Goal: Information Seeking & Learning: Learn about a topic

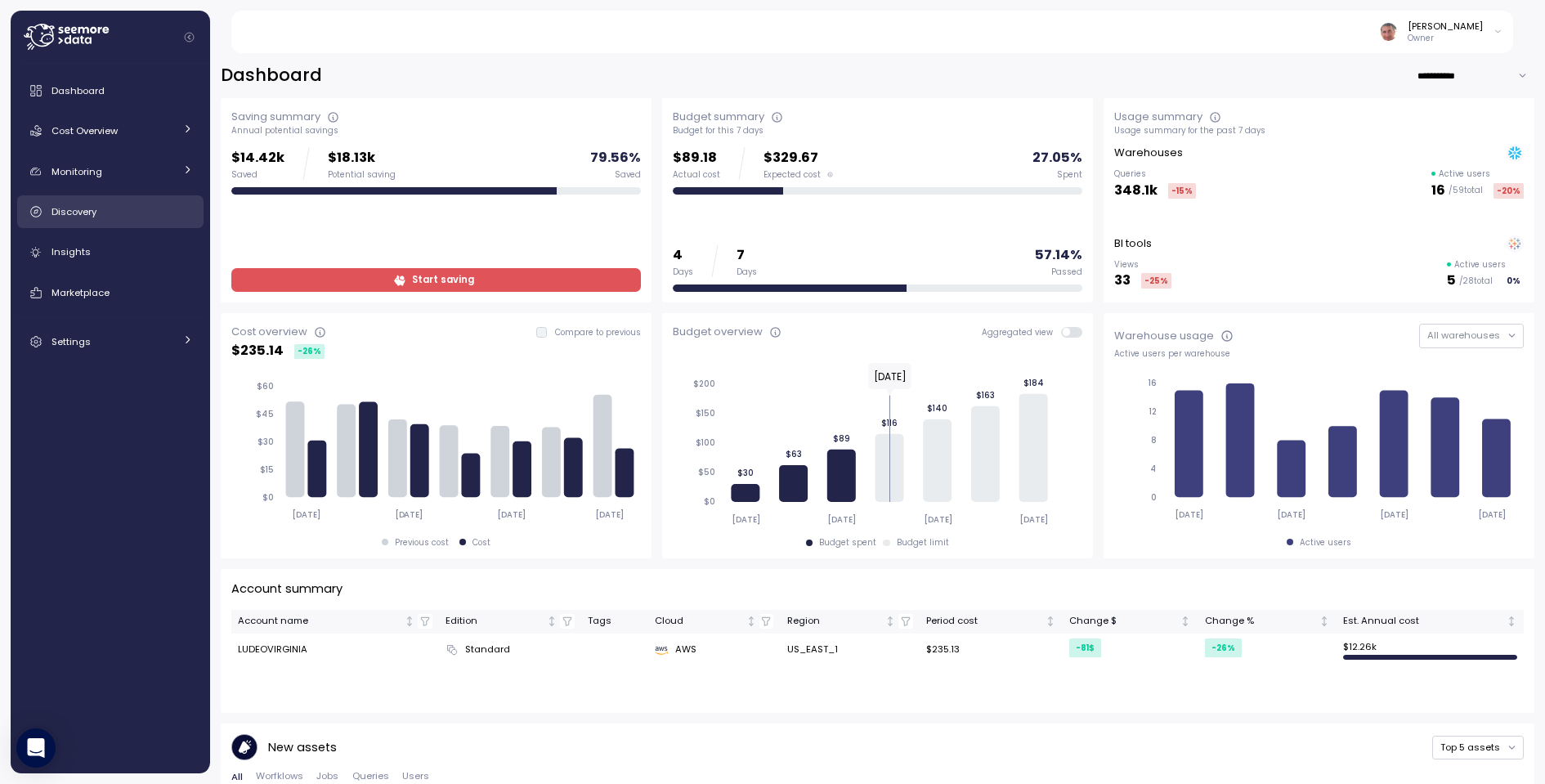
click at [159, 210] on div "Discovery" at bounding box center [122, 211] width 141 height 16
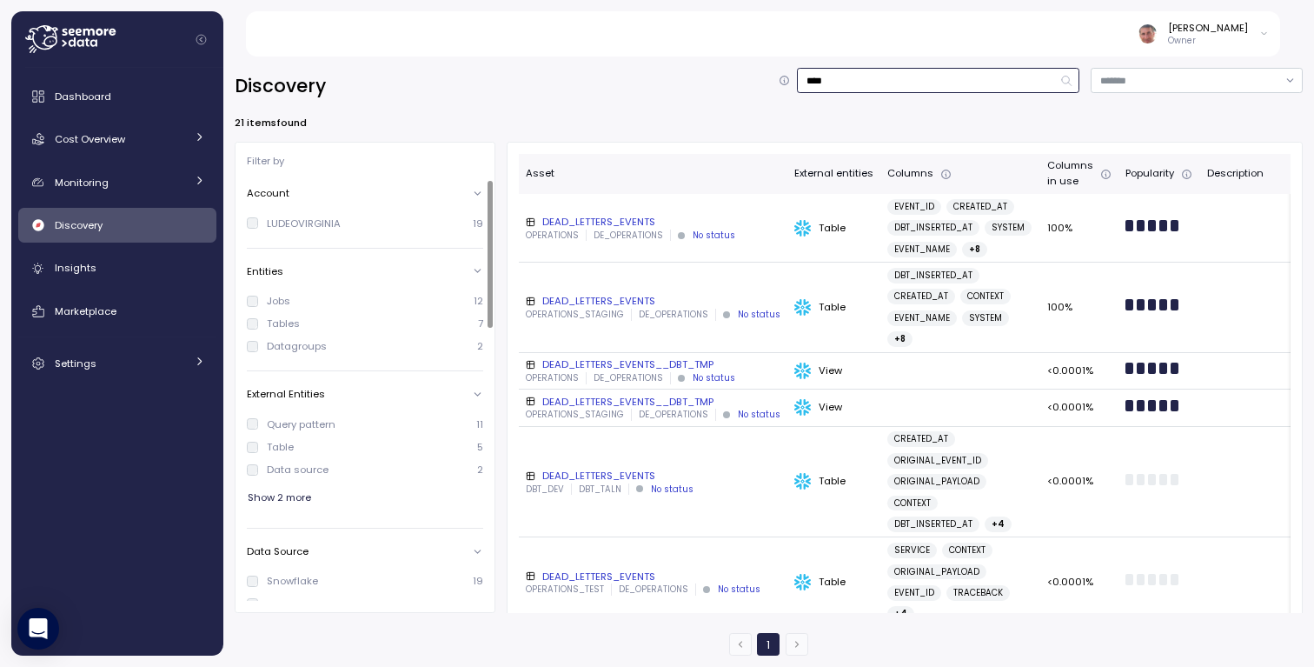
click at [927, 77] on input "****" at bounding box center [938, 80] width 282 height 25
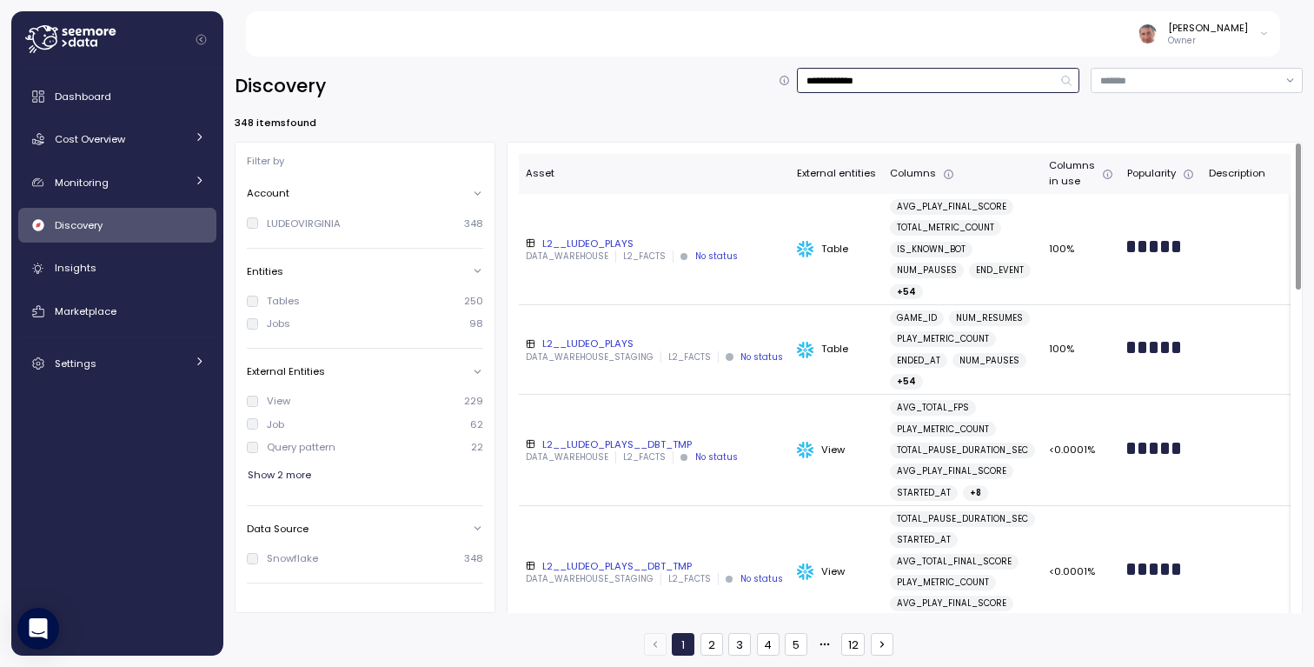
type input "**********"
click at [616, 242] on div "L2__LUDEO_PLAYS" at bounding box center [654, 243] width 257 height 14
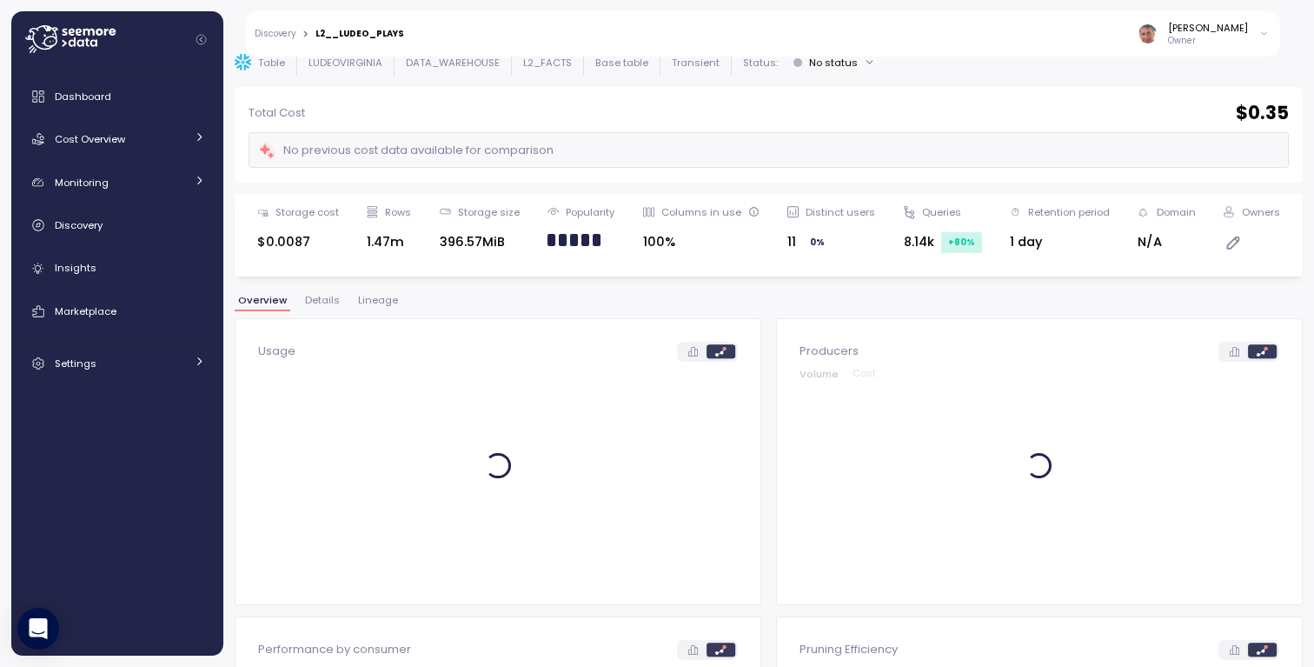
scroll to position [70, 0]
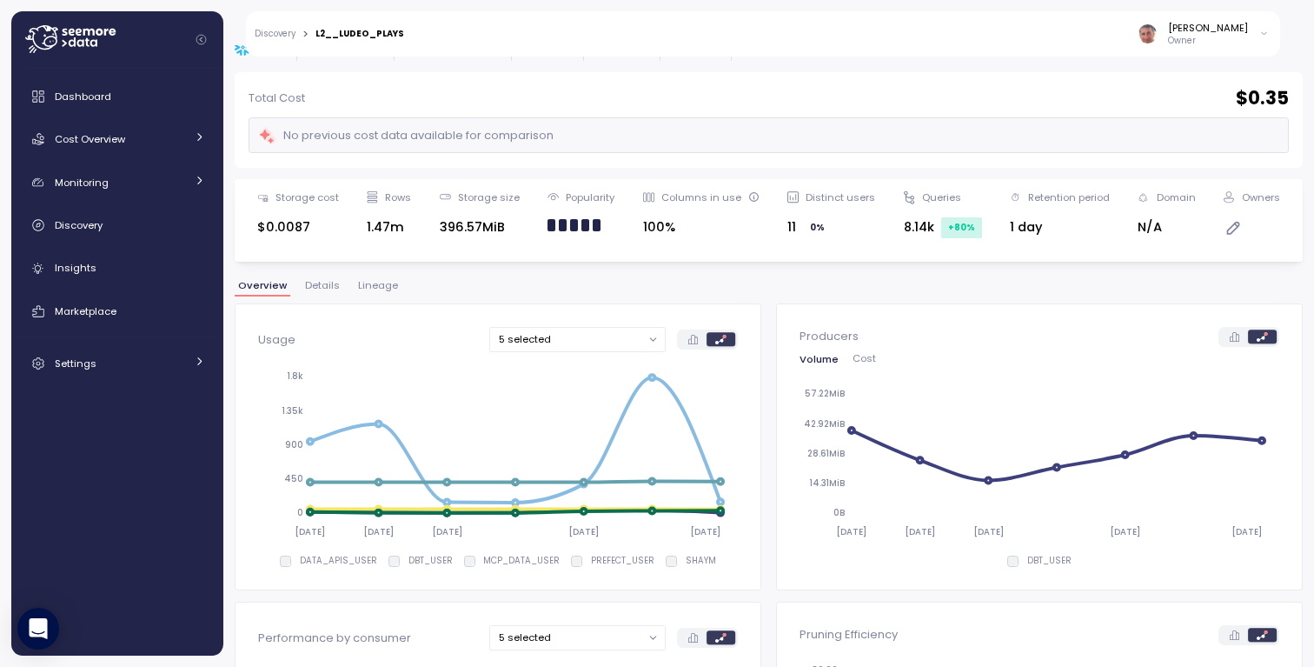
click at [309, 276] on div "**********" at bounding box center [769, 292] width 1068 height 588
click at [318, 283] on span "Details" at bounding box center [322, 286] width 35 height 10
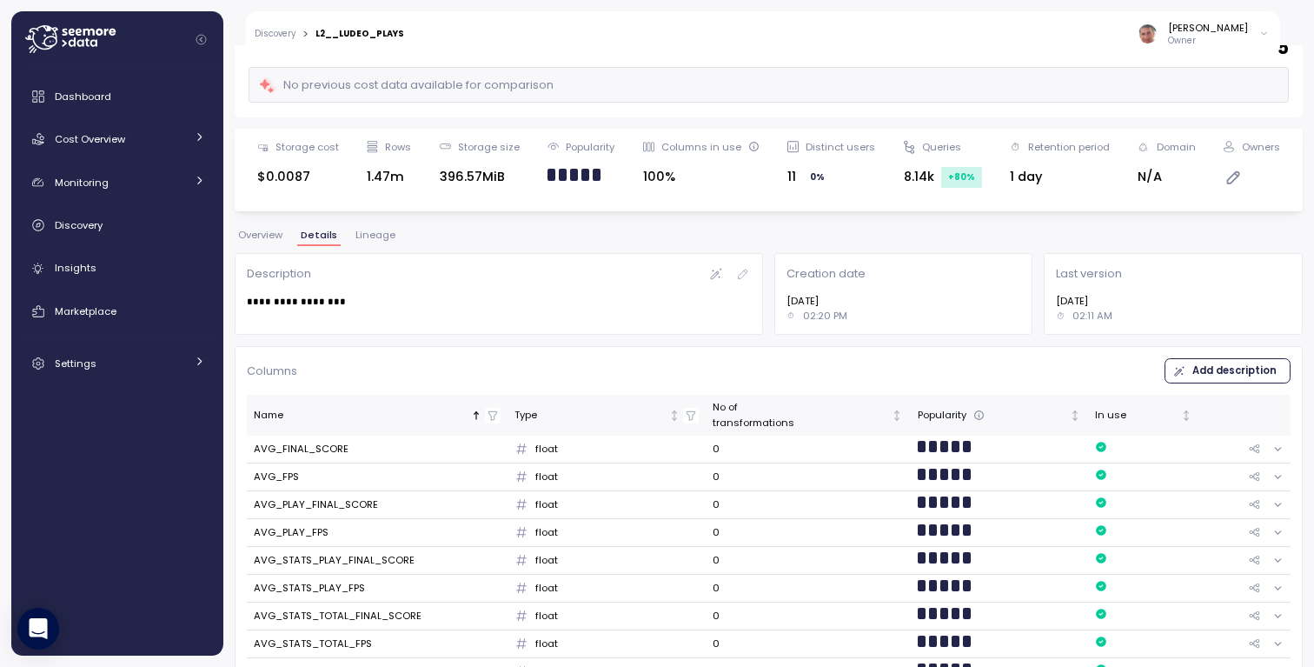
scroll to position [78, 0]
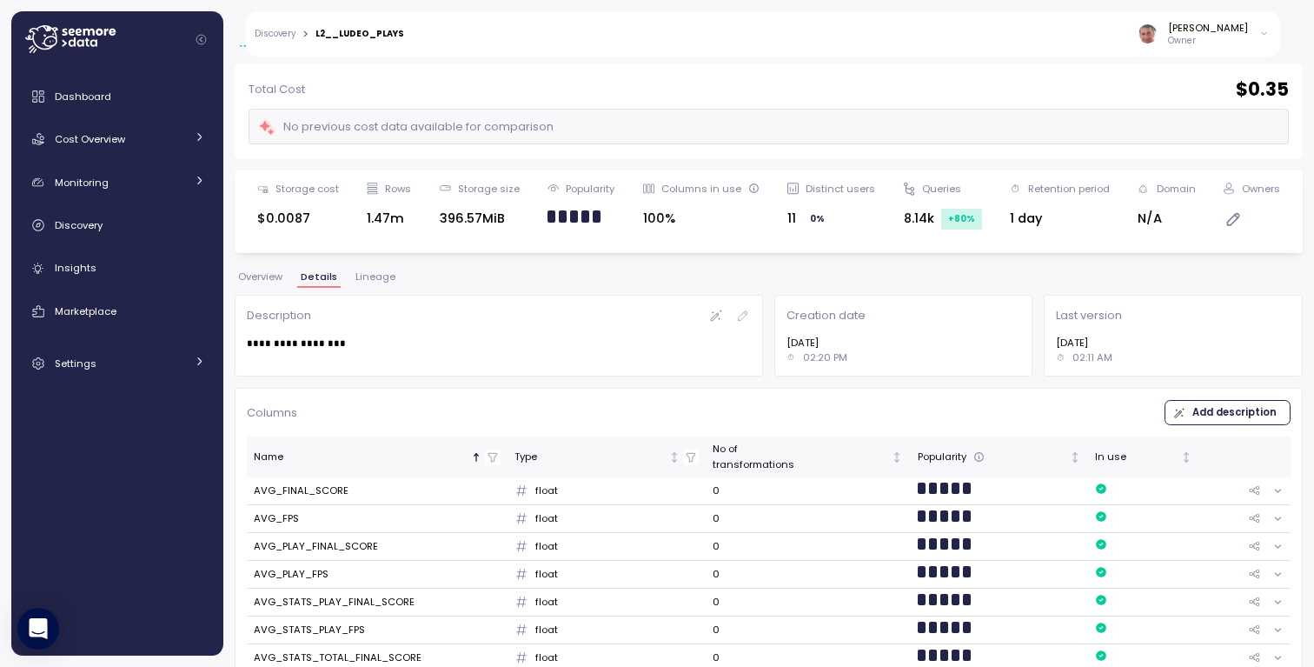
click at [381, 276] on span "Lineage" at bounding box center [375, 277] width 40 height 10
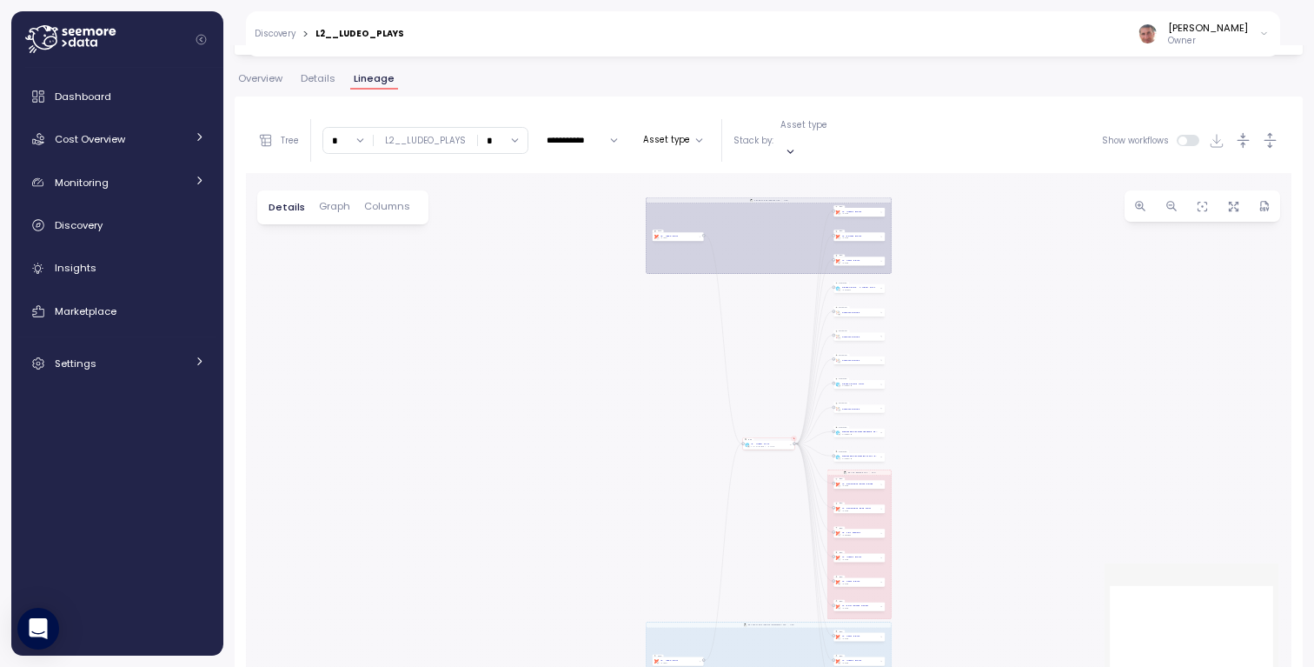
scroll to position [296, 0]
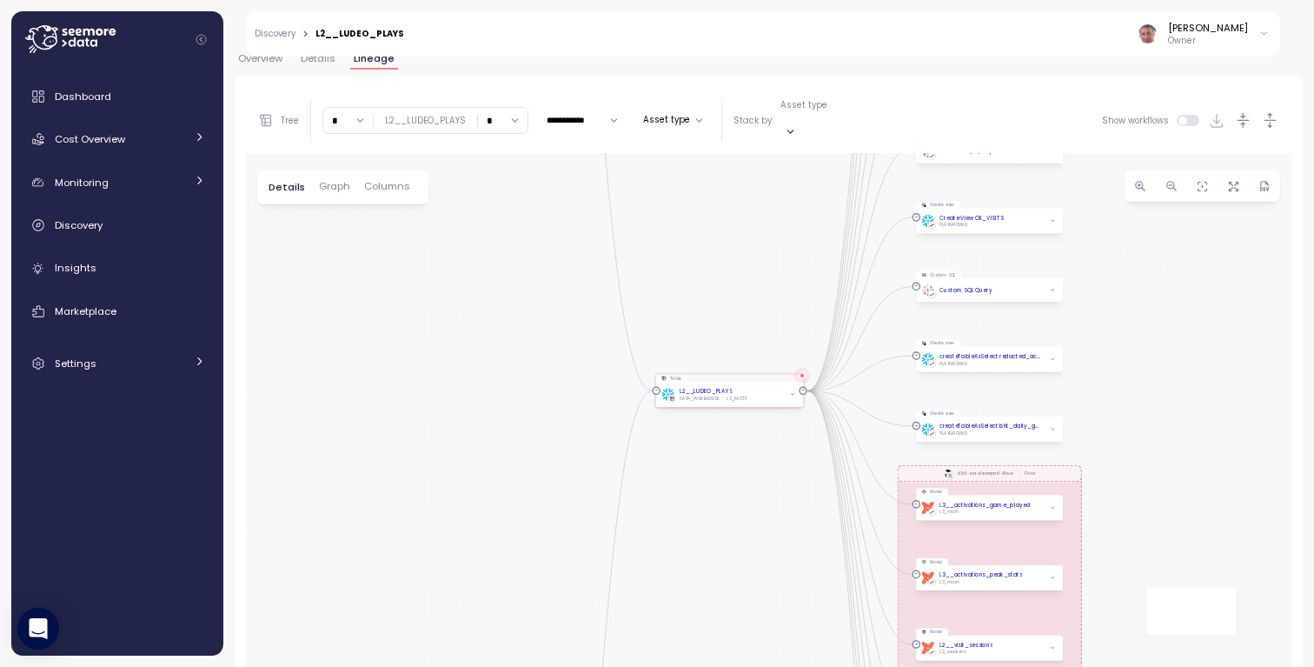
drag, startPoint x: 820, startPoint y: 520, endPoint x: 726, endPoint y: 431, distance: 129.7
click at [726, 431] on div "dbt-daily-dwh-iceberg-flow Flow dbt-hourly-dwh-iceberg-incremental-flow Flow db…" at bounding box center [769, 420] width 1046 height 534
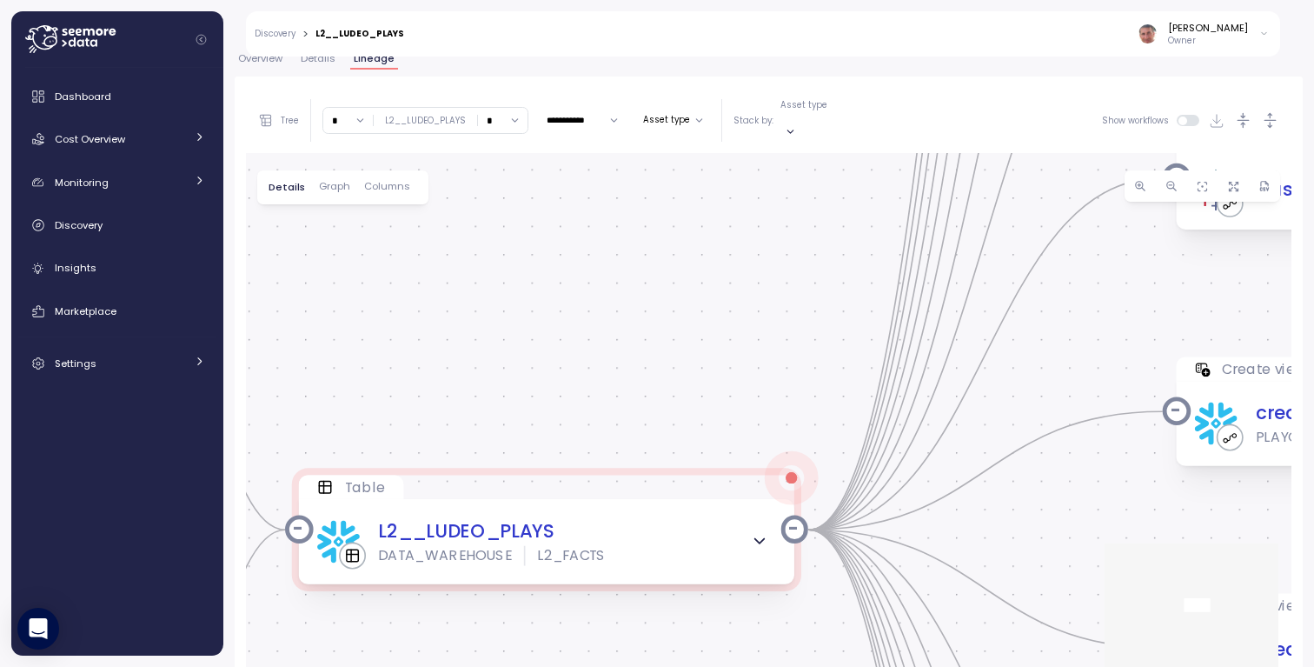
drag, startPoint x: 535, startPoint y: 339, endPoint x: 865, endPoint y: 230, distance: 346.9
click at [865, 230] on div "dbt-daily-dwh-iceberg-flow Flow dbt-hourly-dwh-iceberg-incremental-flow Flow db…" at bounding box center [769, 420] width 1046 height 534
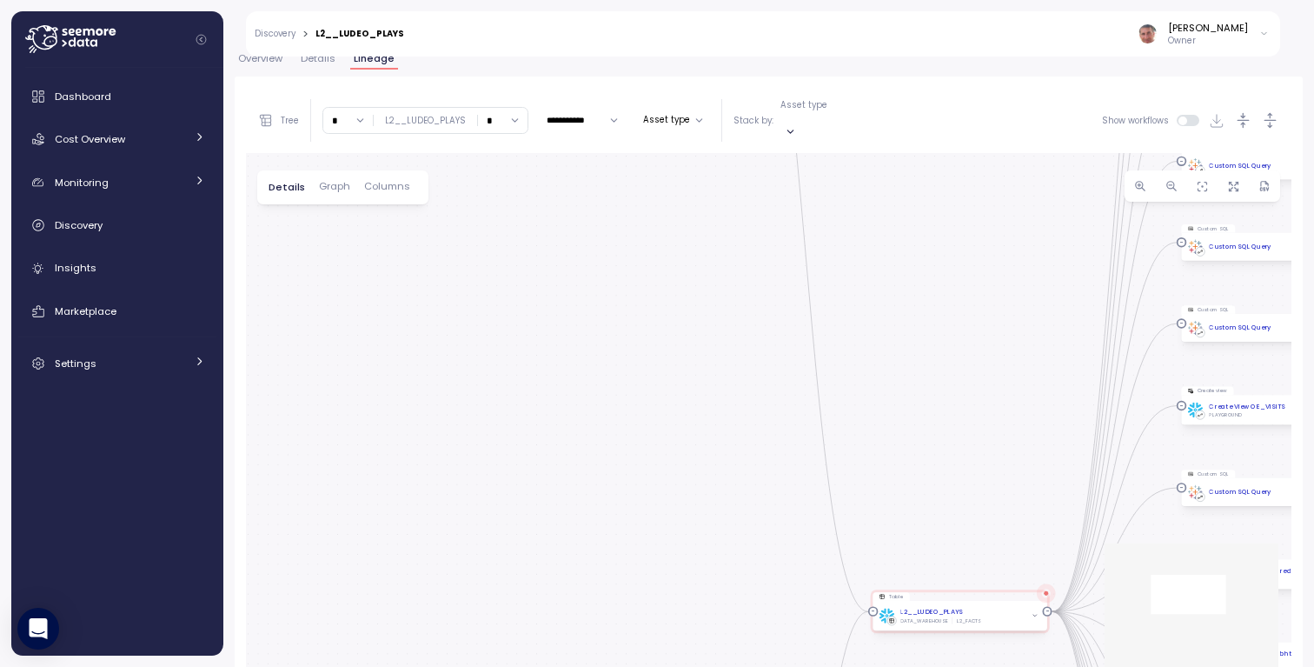
drag, startPoint x: 813, startPoint y: 188, endPoint x: 953, endPoint y: 479, distance: 323.0
click at [953, 479] on div "dbt-daily-dwh-iceberg-flow Flow dbt-hourly-dwh-iceberg-incremental-flow Flow db…" at bounding box center [769, 420] width 1046 height 534
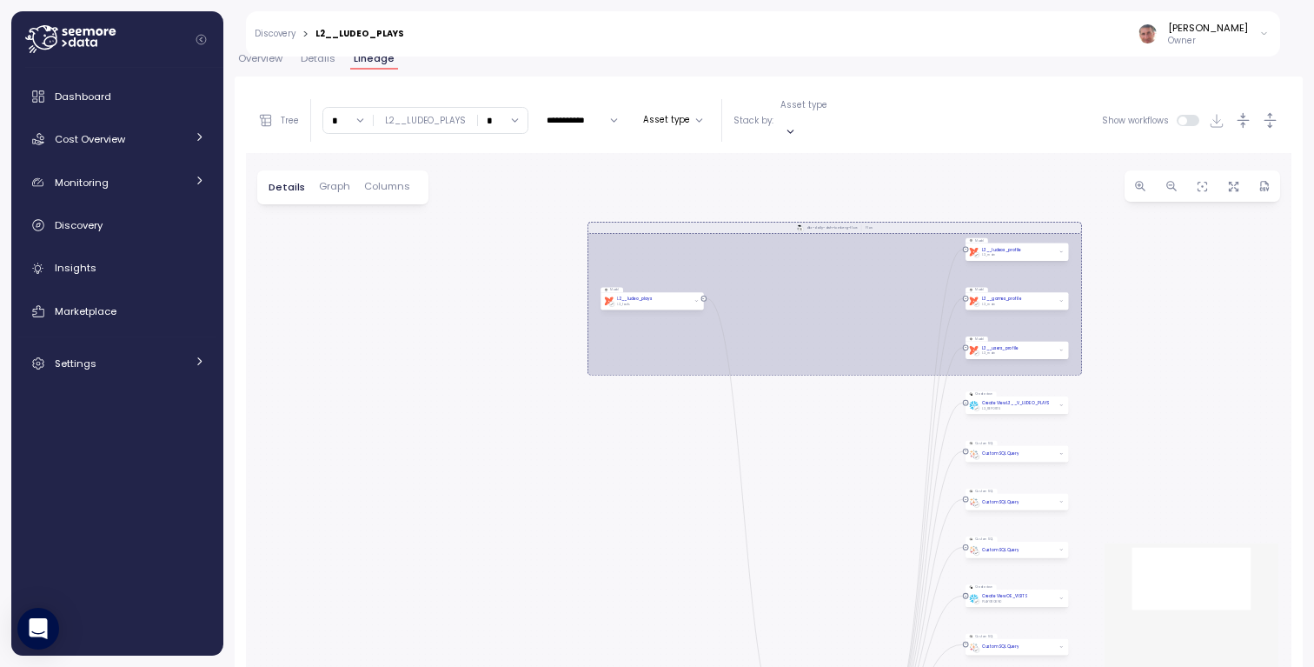
drag, startPoint x: 913, startPoint y: 344, endPoint x: 736, endPoint y: 435, distance: 199.4
click at [735, 435] on div "dbt-daily-dwh-iceberg-flow Flow dbt-hourly-dwh-iceberg-incremental-flow Flow db…" at bounding box center [769, 420] width 1046 height 534
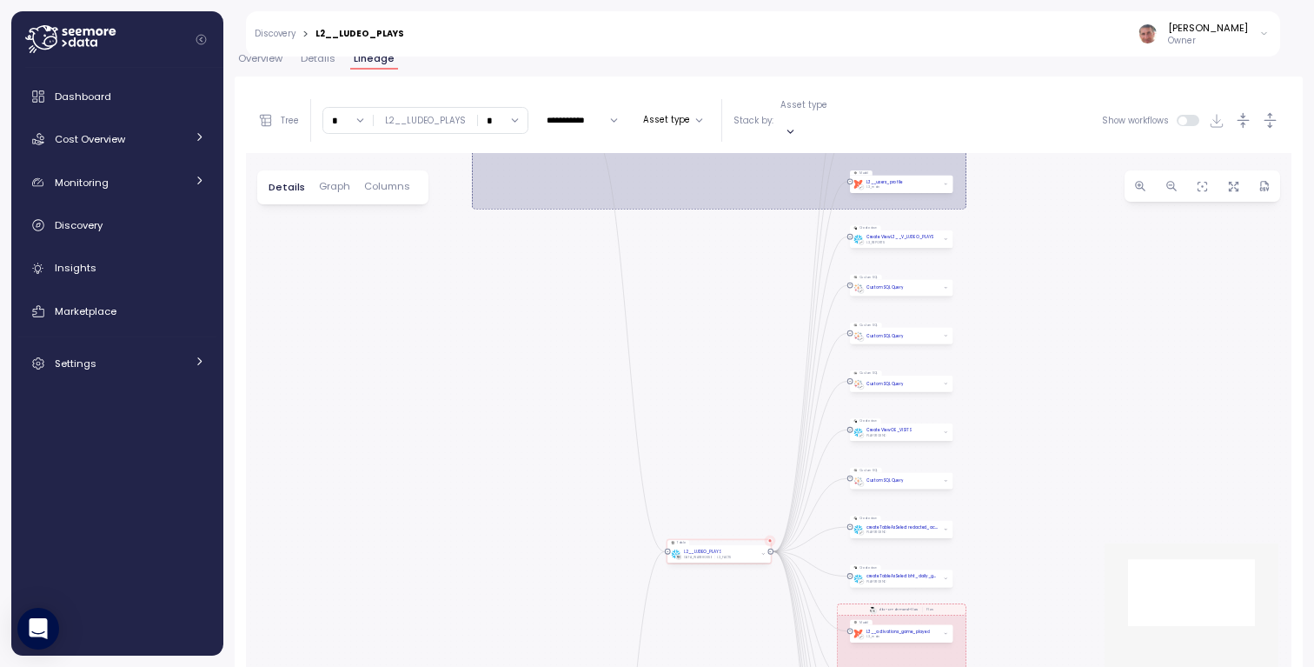
drag, startPoint x: 736, startPoint y: 435, endPoint x: 611, endPoint y: 175, distance: 289.2
click at [611, 175] on div "dbt-daily-dwh-iceberg-flow Flow dbt-hourly-dwh-iceberg-incremental-flow Flow db…" at bounding box center [769, 420] width 1046 height 534
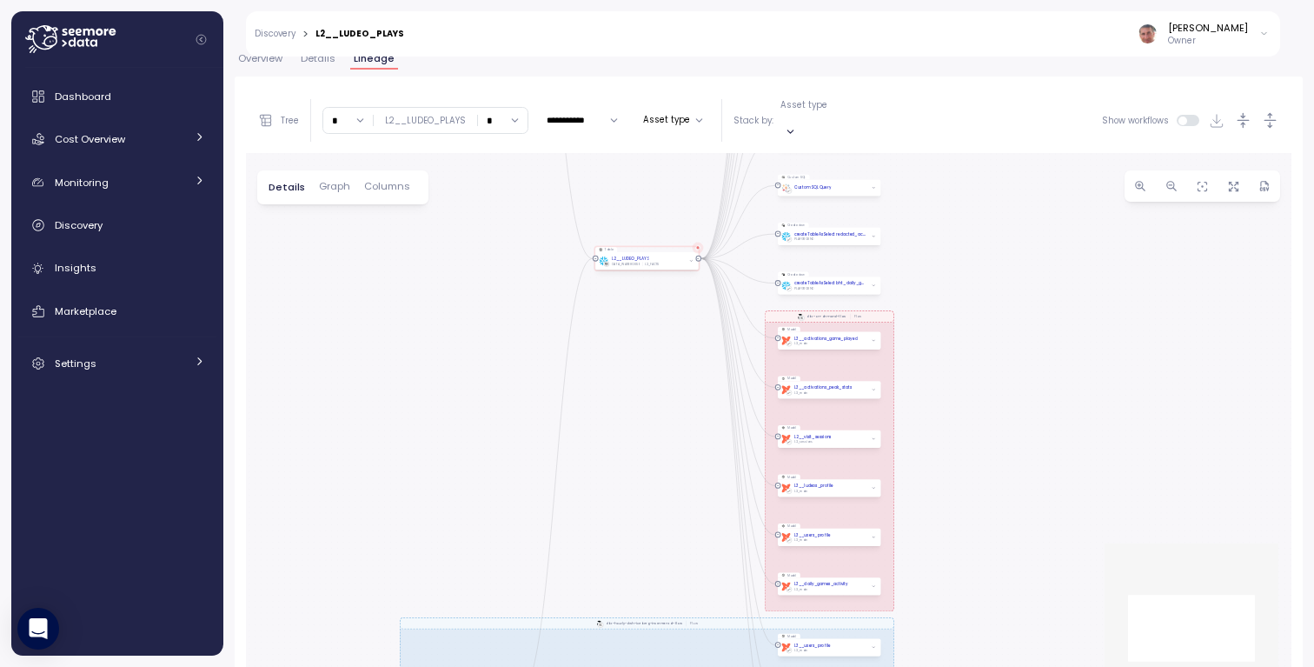
drag, startPoint x: 637, startPoint y: 454, endPoint x: 631, endPoint y: 315, distance: 139.2
click at [631, 315] on div "dbt-daily-dwh-iceberg-flow Flow dbt-hourly-dwh-iceberg-incremental-flow Flow db…" at bounding box center [769, 420] width 1046 height 534
click at [358, 110] on input "*" at bounding box center [348, 120] width 50 height 25
type input "*"
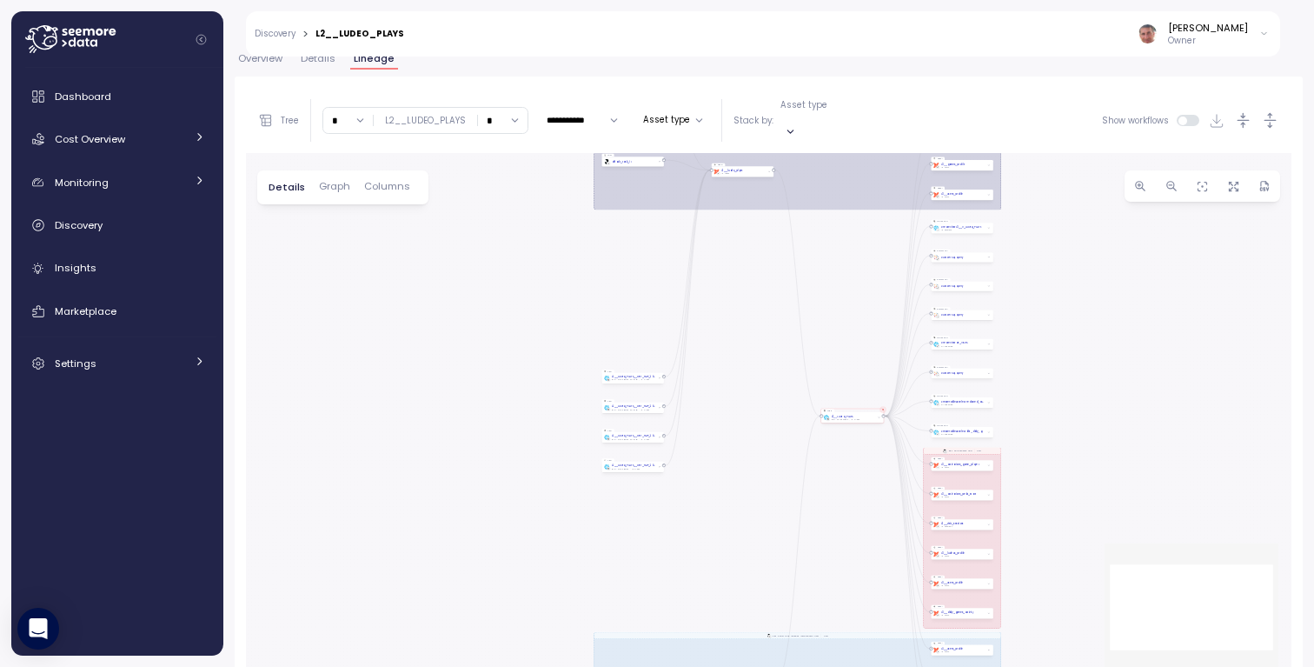
click at [681, 110] on button "Asset type" at bounding box center [673, 120] width 74 height 21
click at [798, 332] on div "dbt-daily-dwh-iceberg-flow Flow dbt-hourly-dwh-iceberg-incremental-flow Flow db…" at bounding box center [769, 420] width 1046 height 534
click at [634, 285] on span "Cancel" at bounding box center [640, 284] width 33 height 19
click at [335, 182] on span "Graph" at bounding box center [334, 187] width 31 height 10
click at [643, 183] on div at bounding box center [632, 187] width 63 height 25
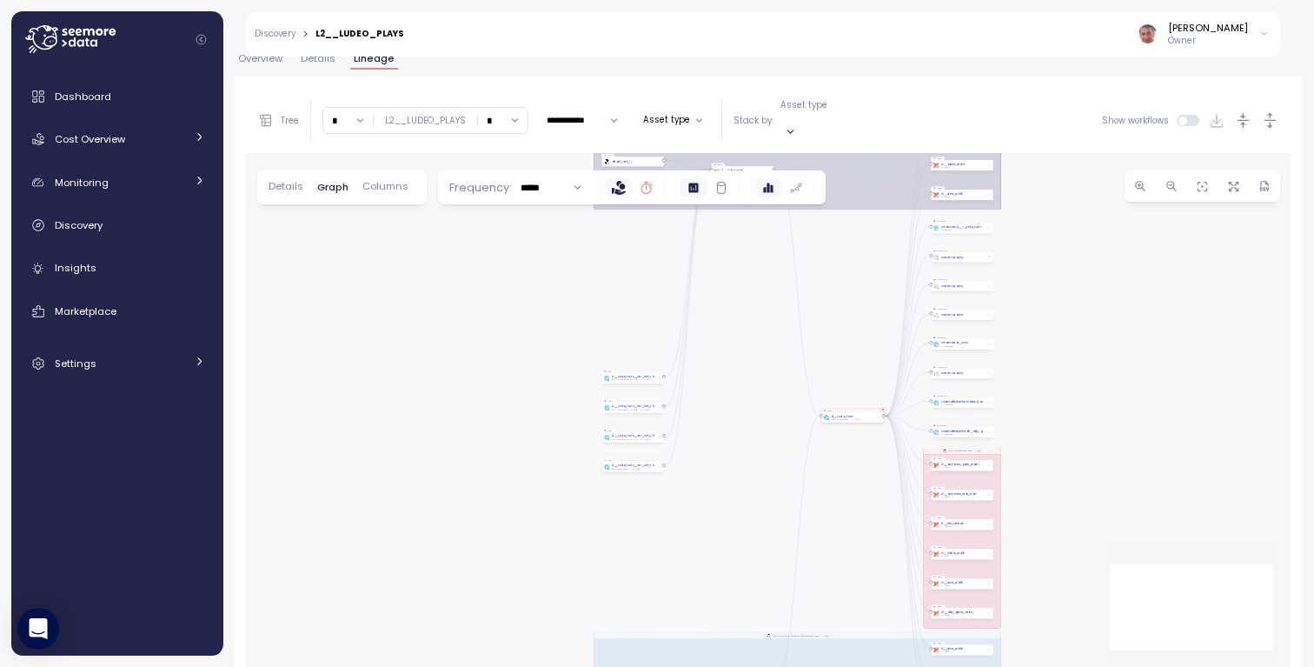
click at [643, 181] on icon at bounding box center [647, 188] width 14 height 14
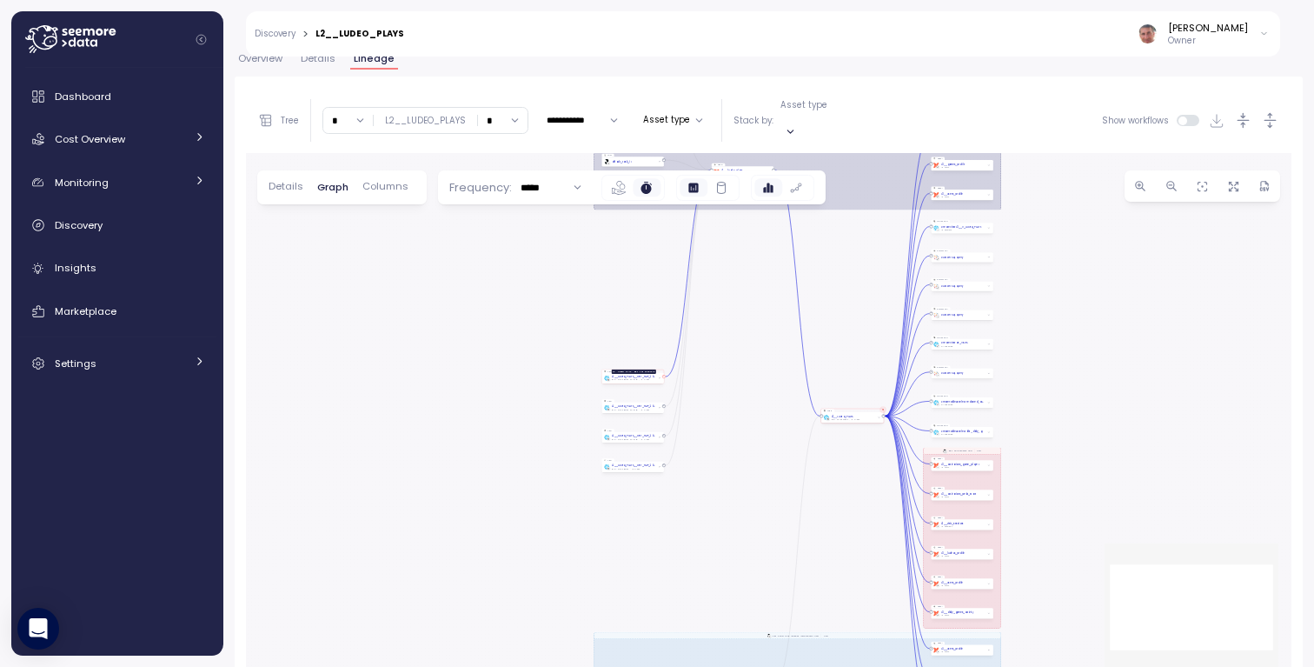
click at [634, 375] on div "L2__LUDEO_PLAYS__DBT_TMP_20250913" at bounding box center [633, 376] width 43 height 3
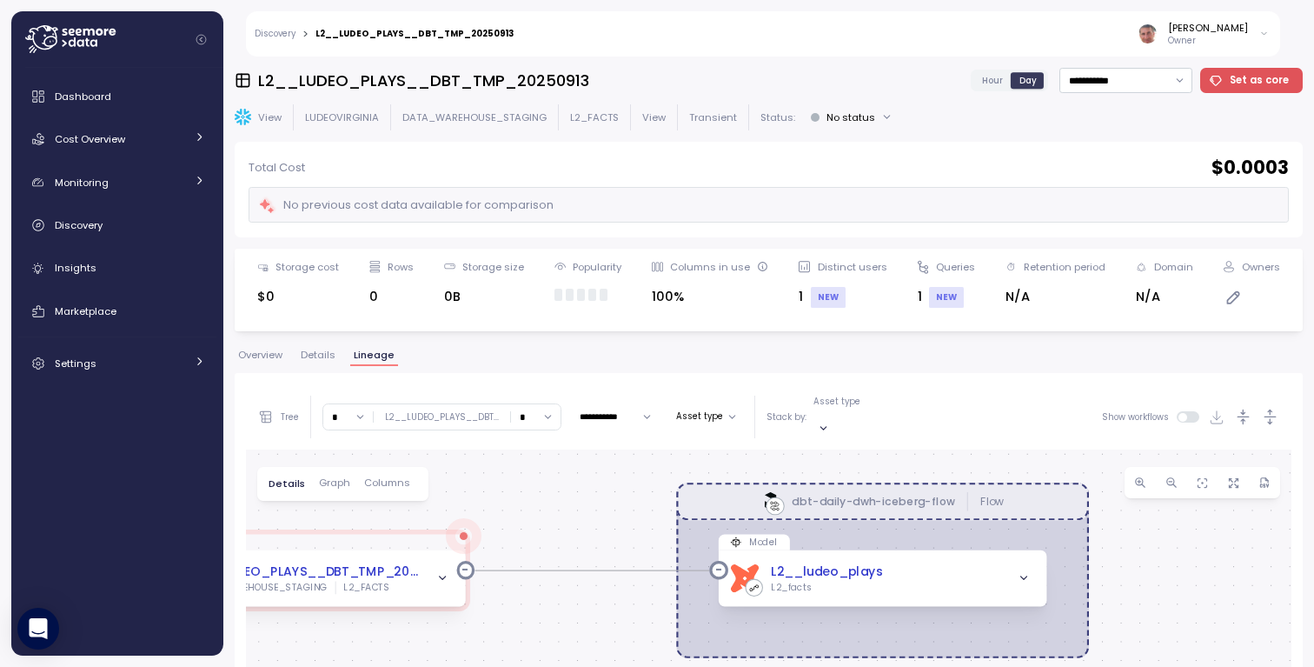
drag, startPoint x: 820, startPoint y: 515, endPoint x: 669, endPoint y: 365, distance: 213.3
click at [669, 365] on div "**********" at bounding box center [769, 672] width 1068 height 644
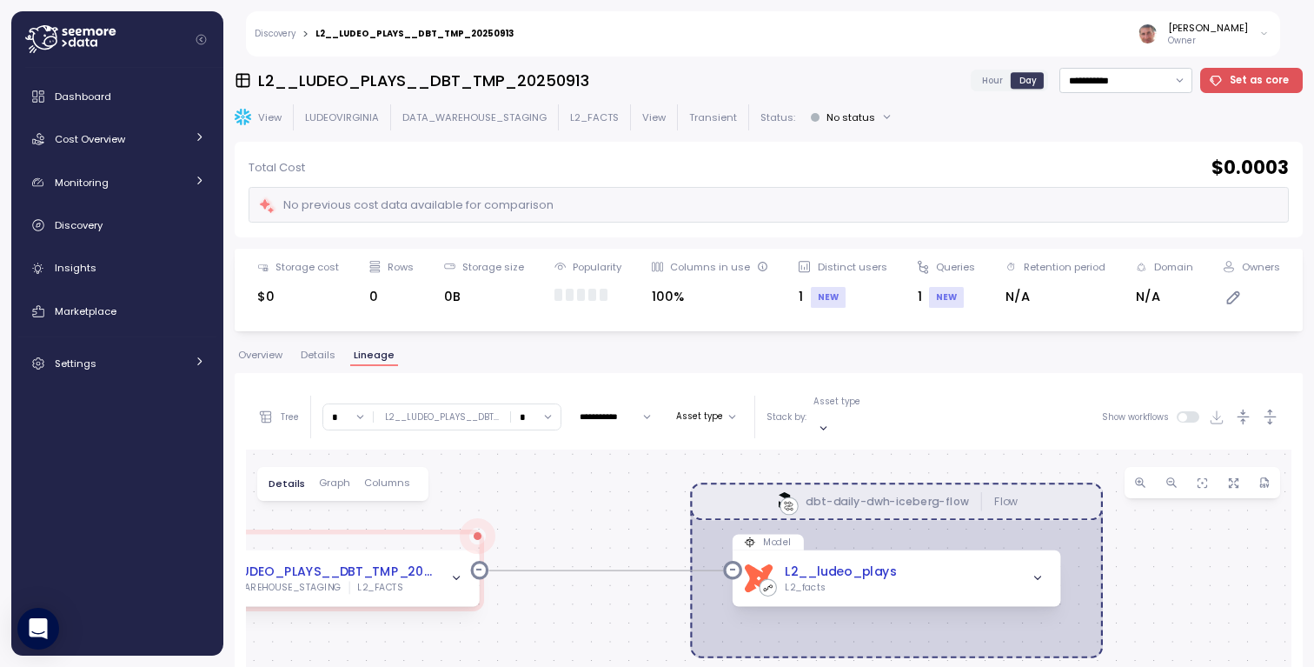
drag, startPoint x: 580, startPoint y: 507, endPoint x: 695, endPoint y: 506, distance: 115.6
